Goal: Task Accomplishment & Management: Use online tool/utility

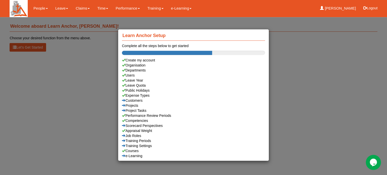
click at [63, 9] on div "Learn Anchor Setup Complete all the steps below to get started Create my accoun…" at bounding box center [193, 87] width 387 height 175
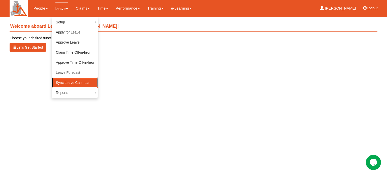
click at [76, 82] on link "Sync Leave Calendar" at bounding box center [75, 83] width 46 height 10
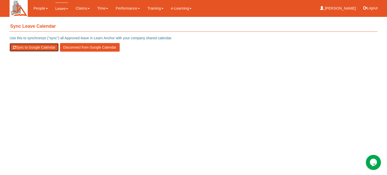
click at [30, 49] on button "Sync to Google Calendar" at bounding box center [34, 47] width 49 height 9
